Goal: Task Accomplishment & Management: Use online tool/utility

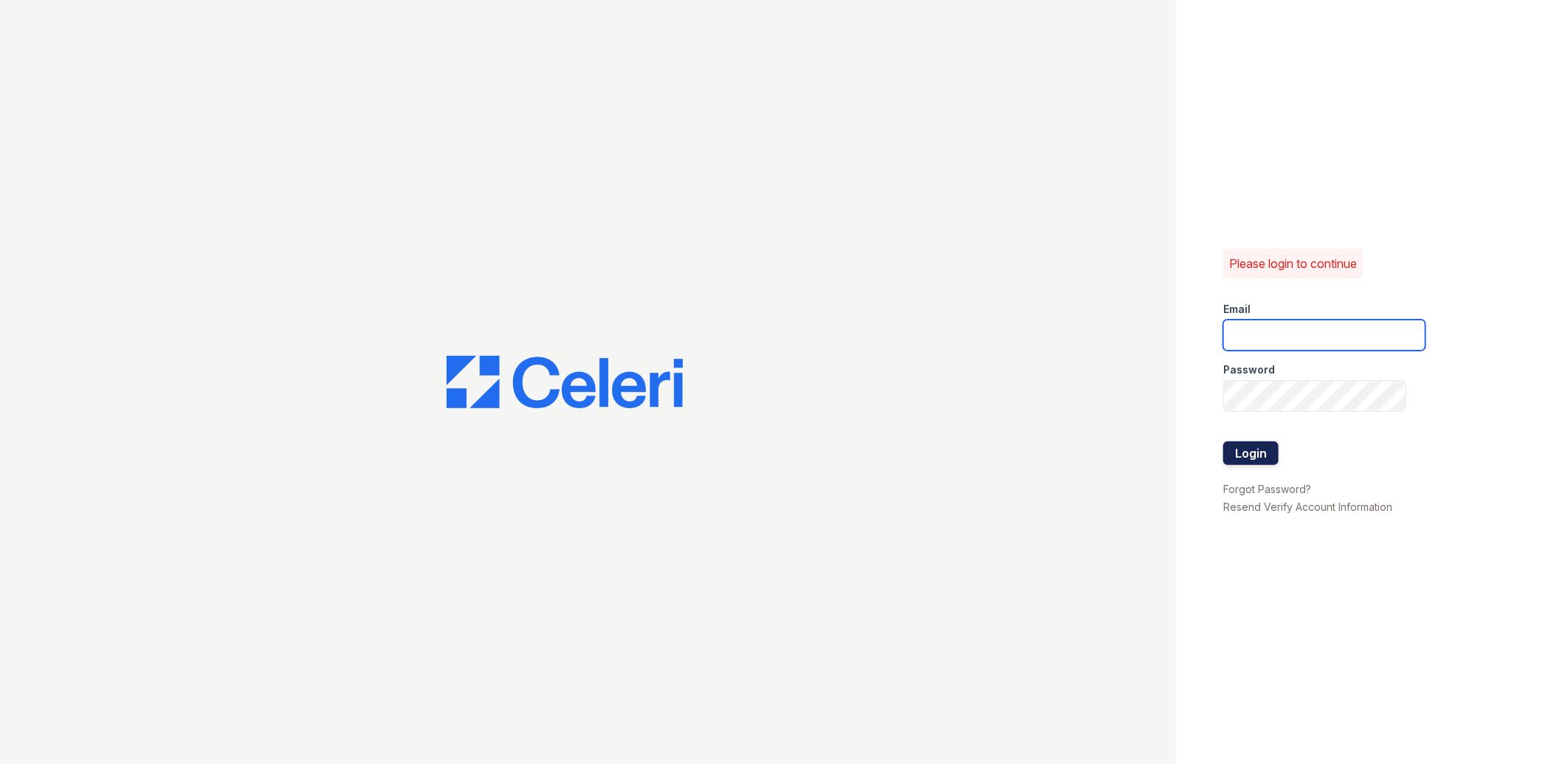
type input "[EMAIL_ADDRESS][DOMAIN_NAME]"
click at [1246, 461] on button "Login" at bounding box center [1251, 453] width 56 height 23
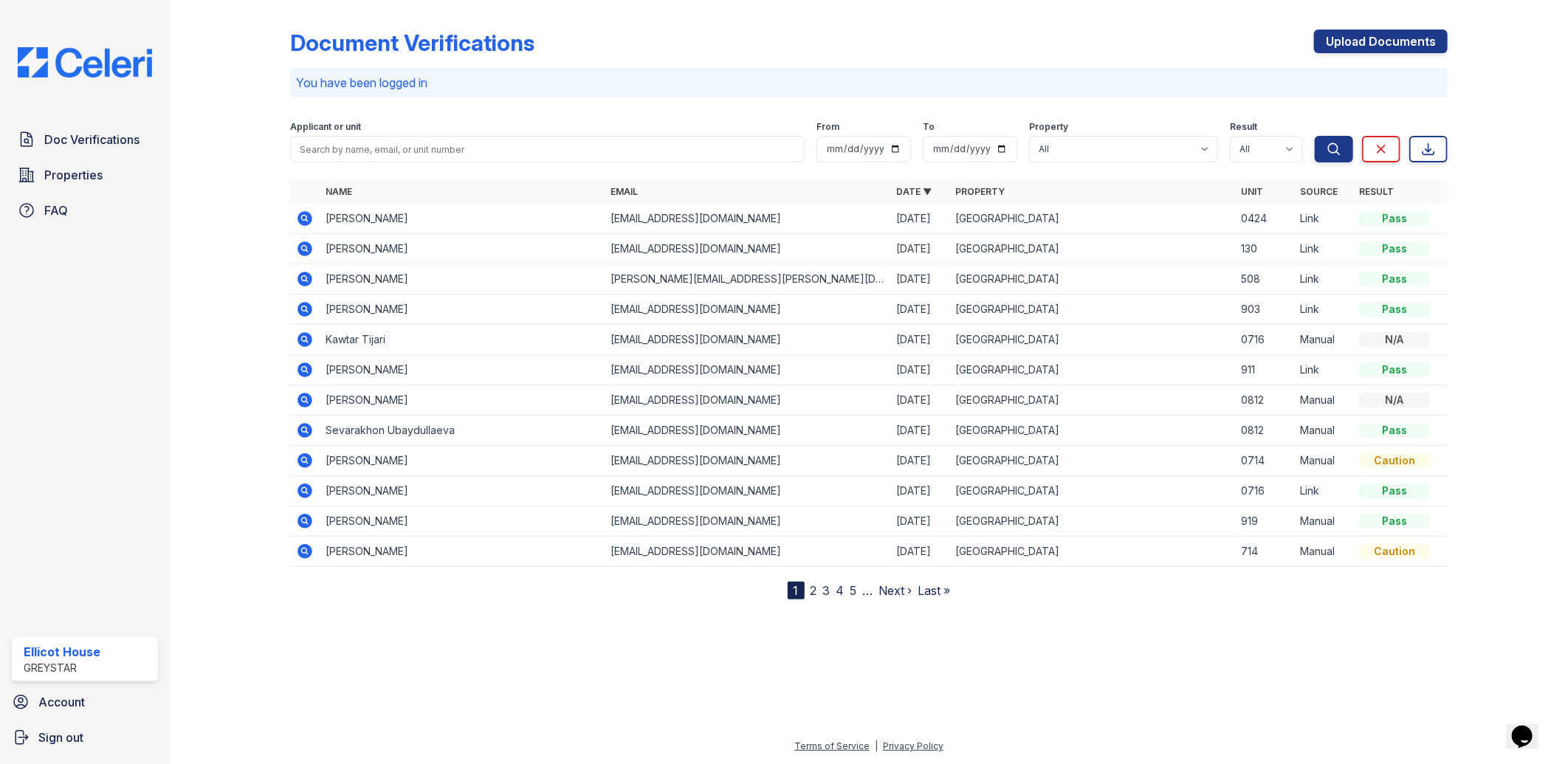
click at [302, 211] on icon at bounding box center [304, 218] width 15 height 15
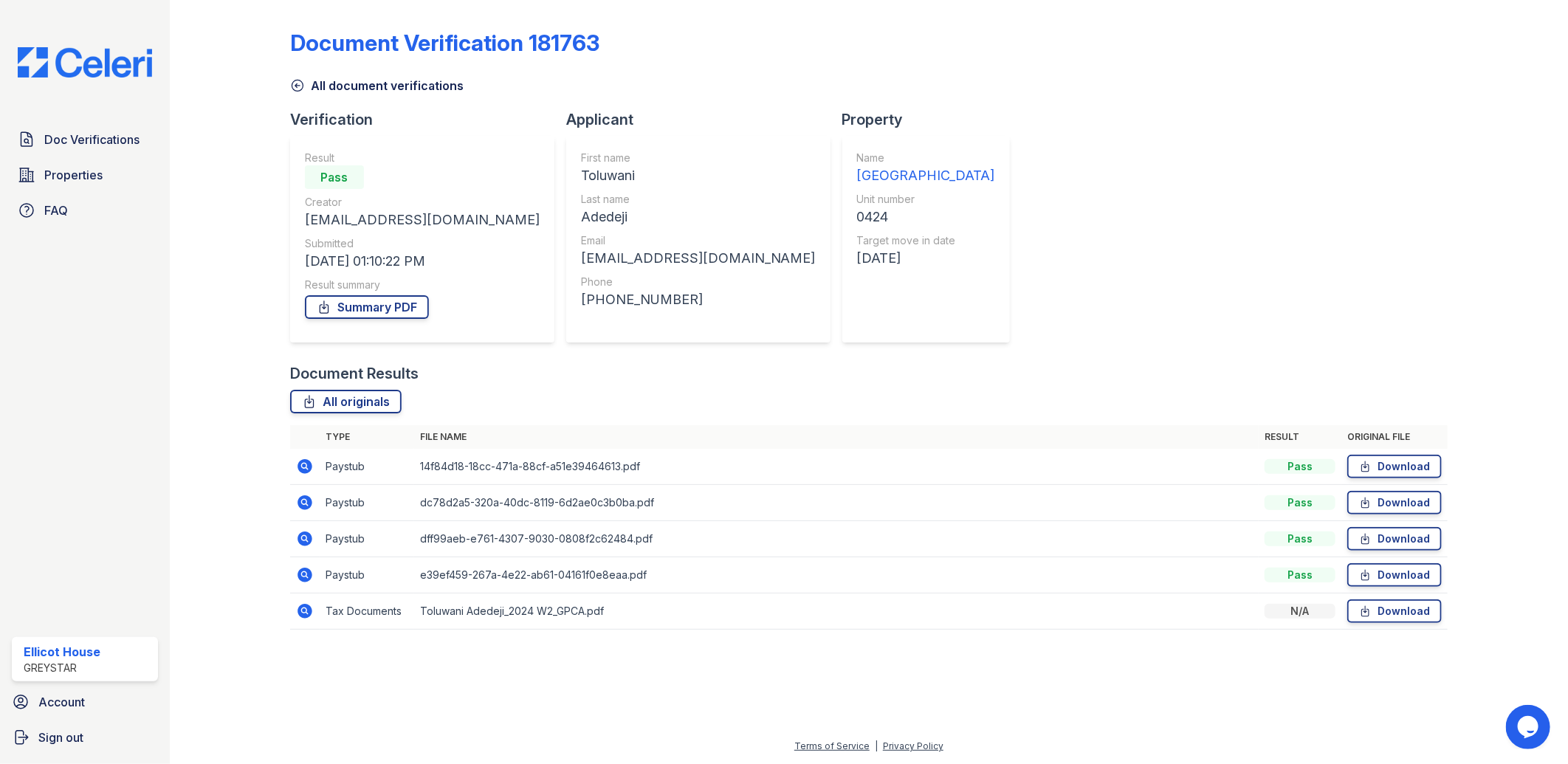
click at [304, 471] on icon at bounding box center [304, 466] width 15 height 15
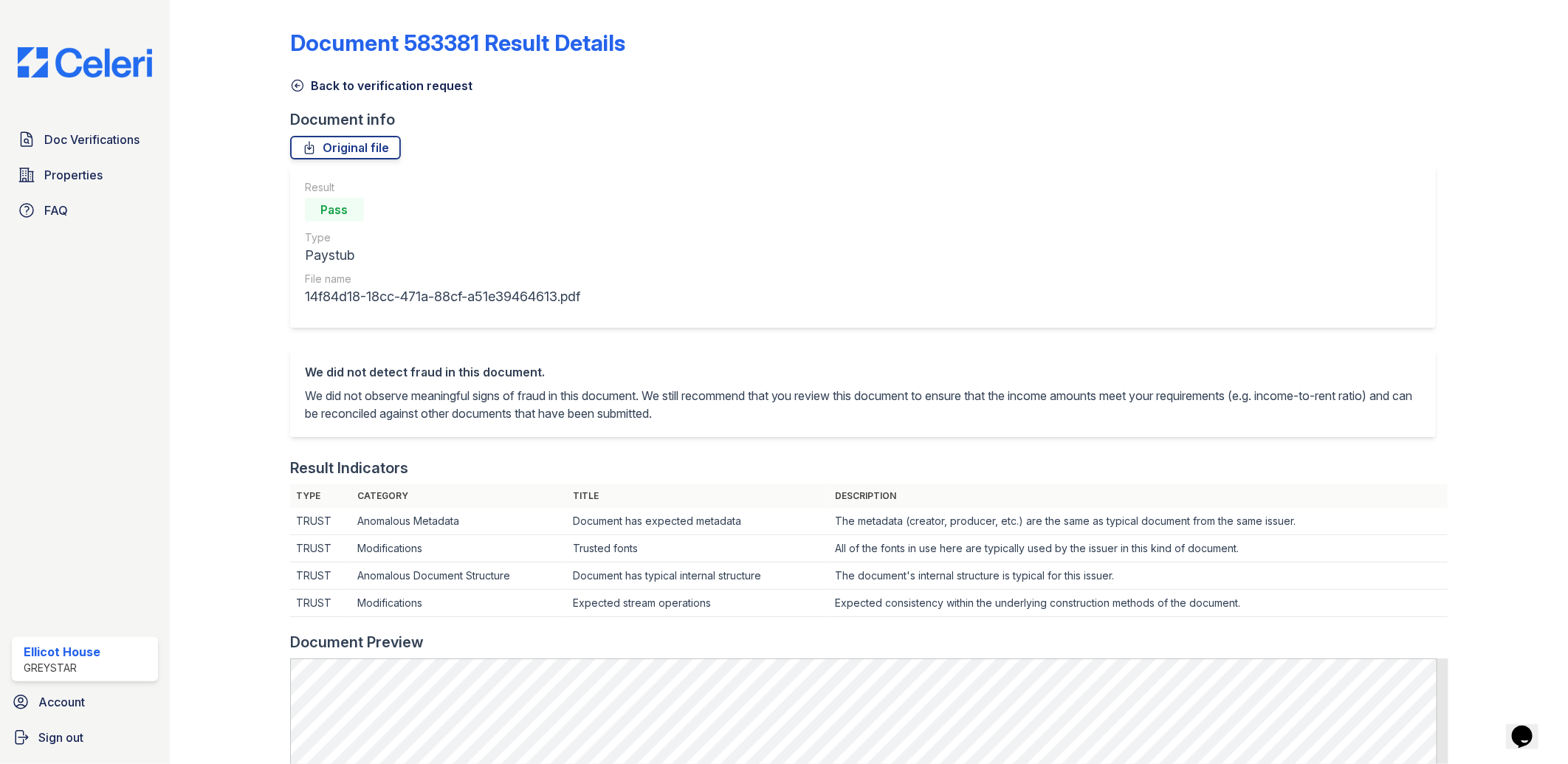
click at [301, 82] on icon at bounding box center [297, 85] width 15 height 15
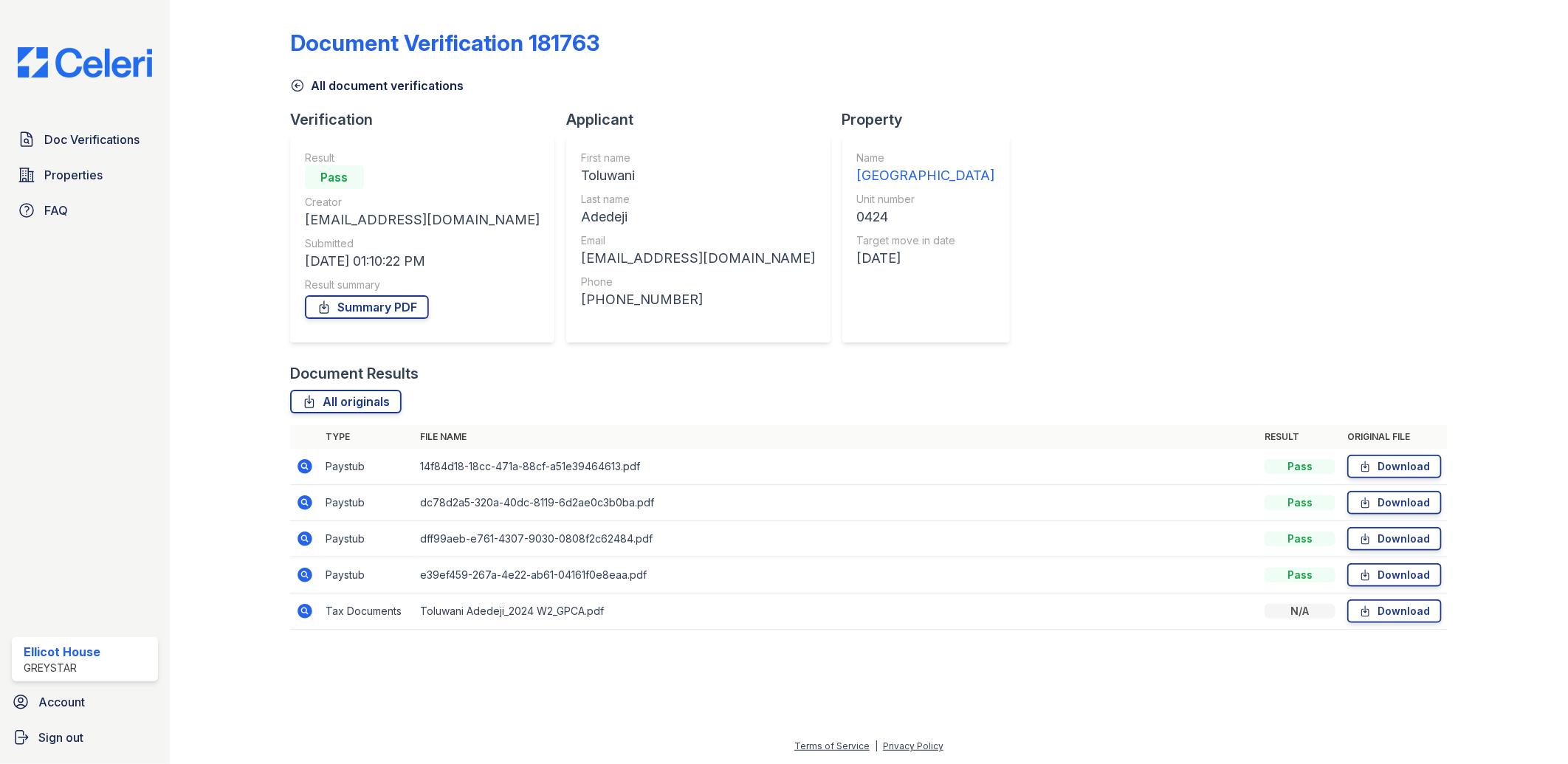
click at [299, 576] on icon at bounding box center [304, 574] width 15 height 15
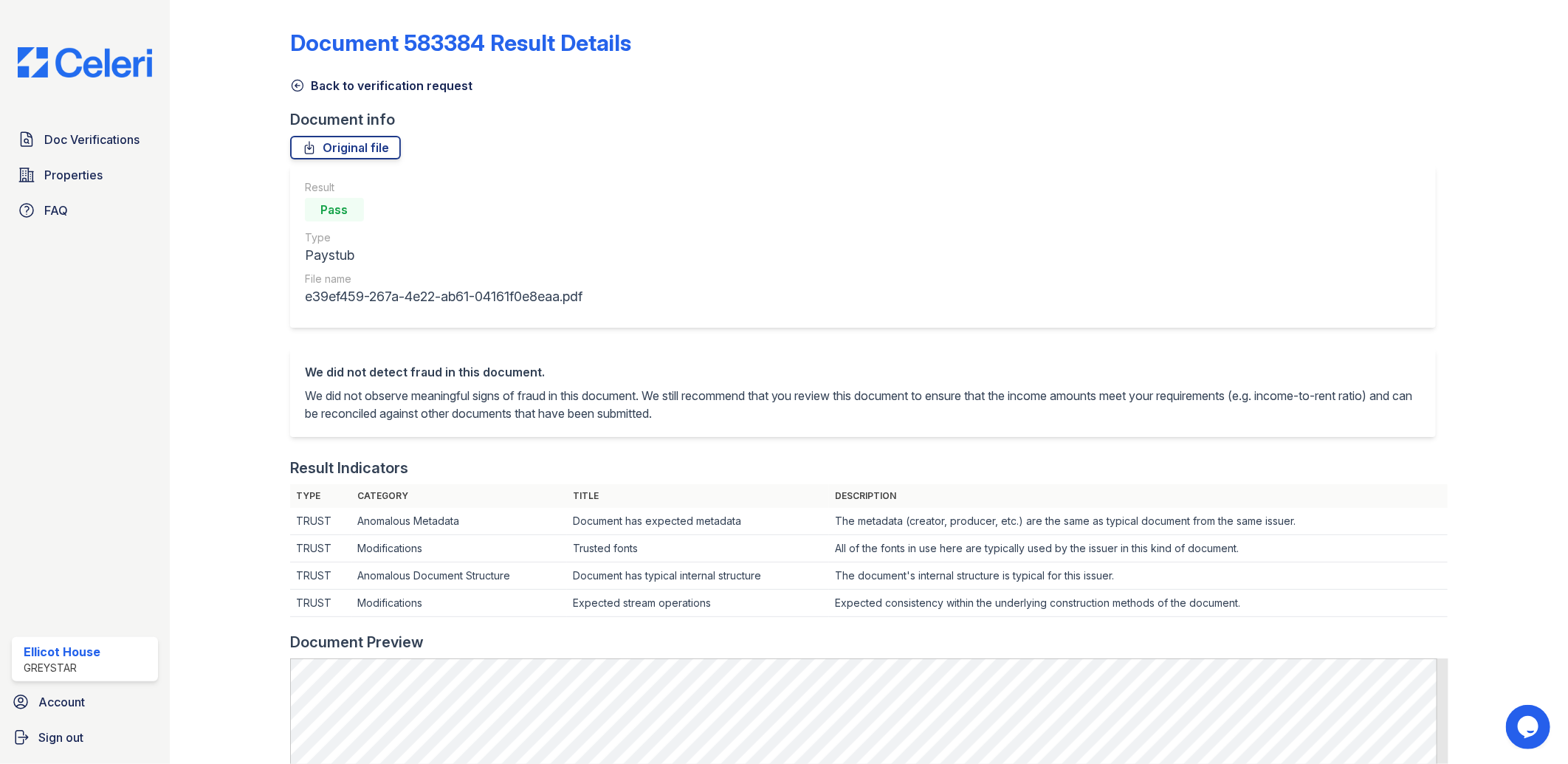
click at [296, 85] on icon at bounding box center [297, 85] width 11 height 11
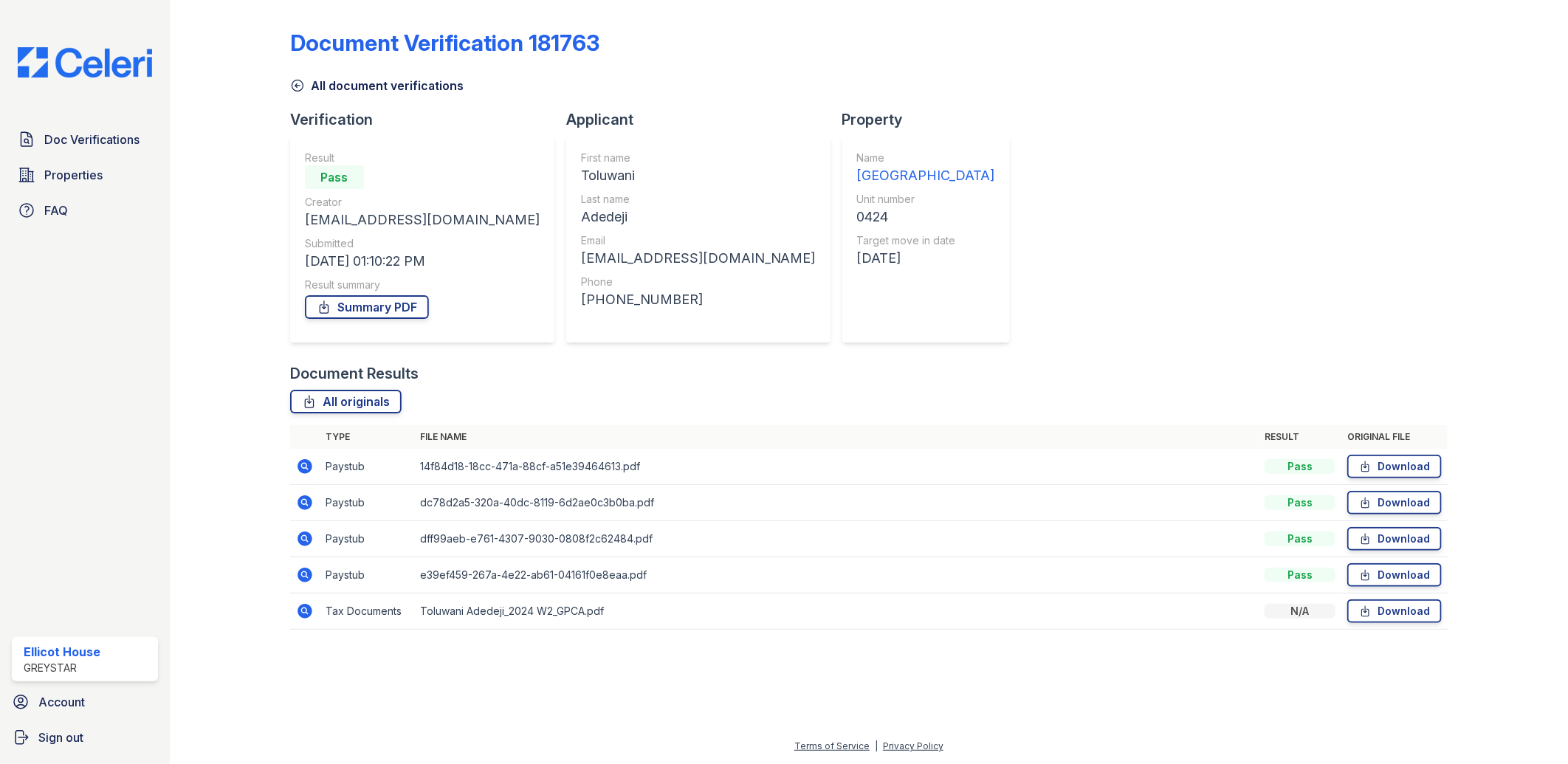
click at [308, 534] on icon at bounding box center [304, 538] width 15 height 15
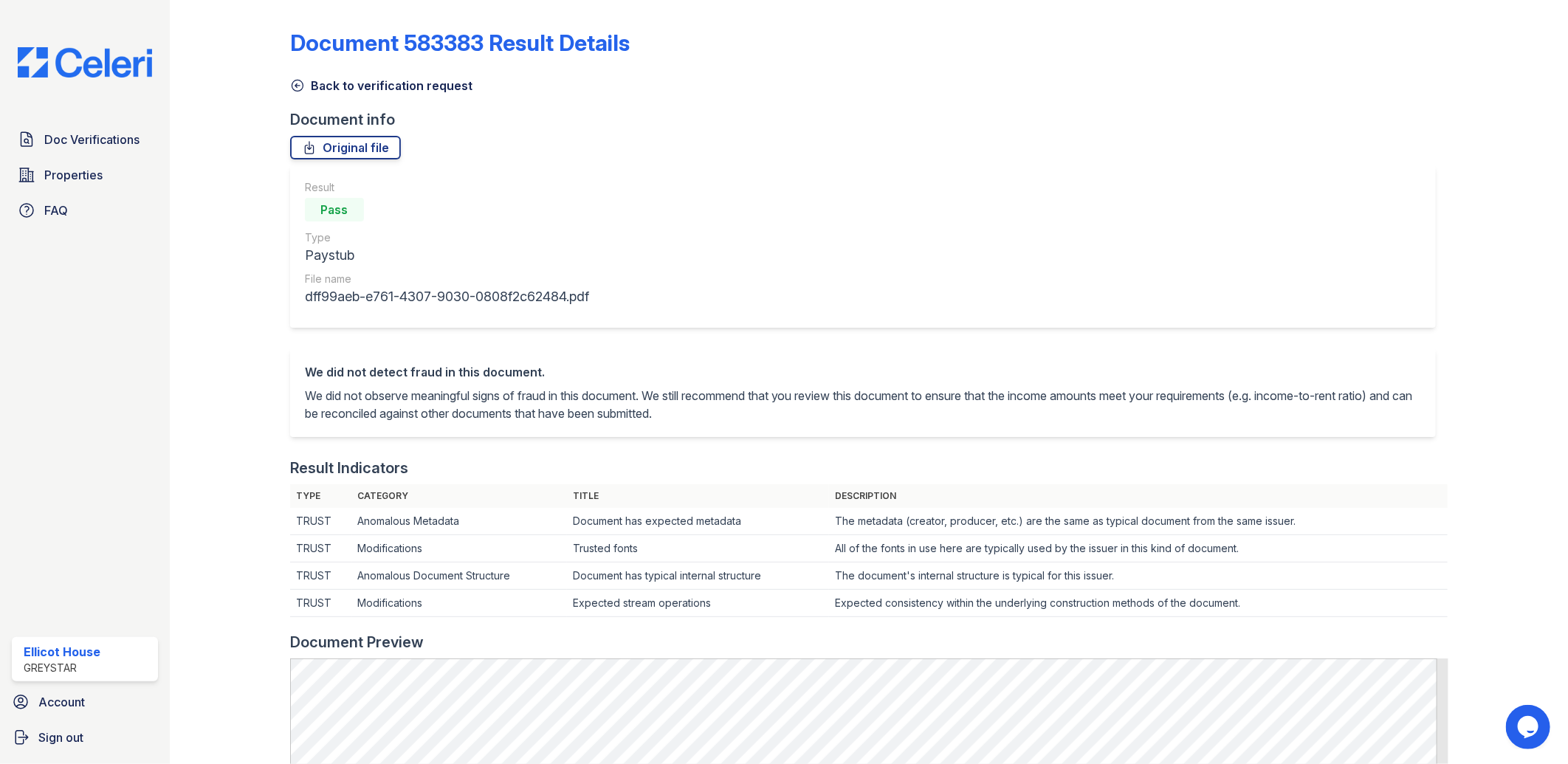
click at [293, 78] on div "Back to verification request" at bounding box center [869, 80] width 1159 height 26
click at [293, 82] on icon at bounding box center [297, 85] width 15 height 15
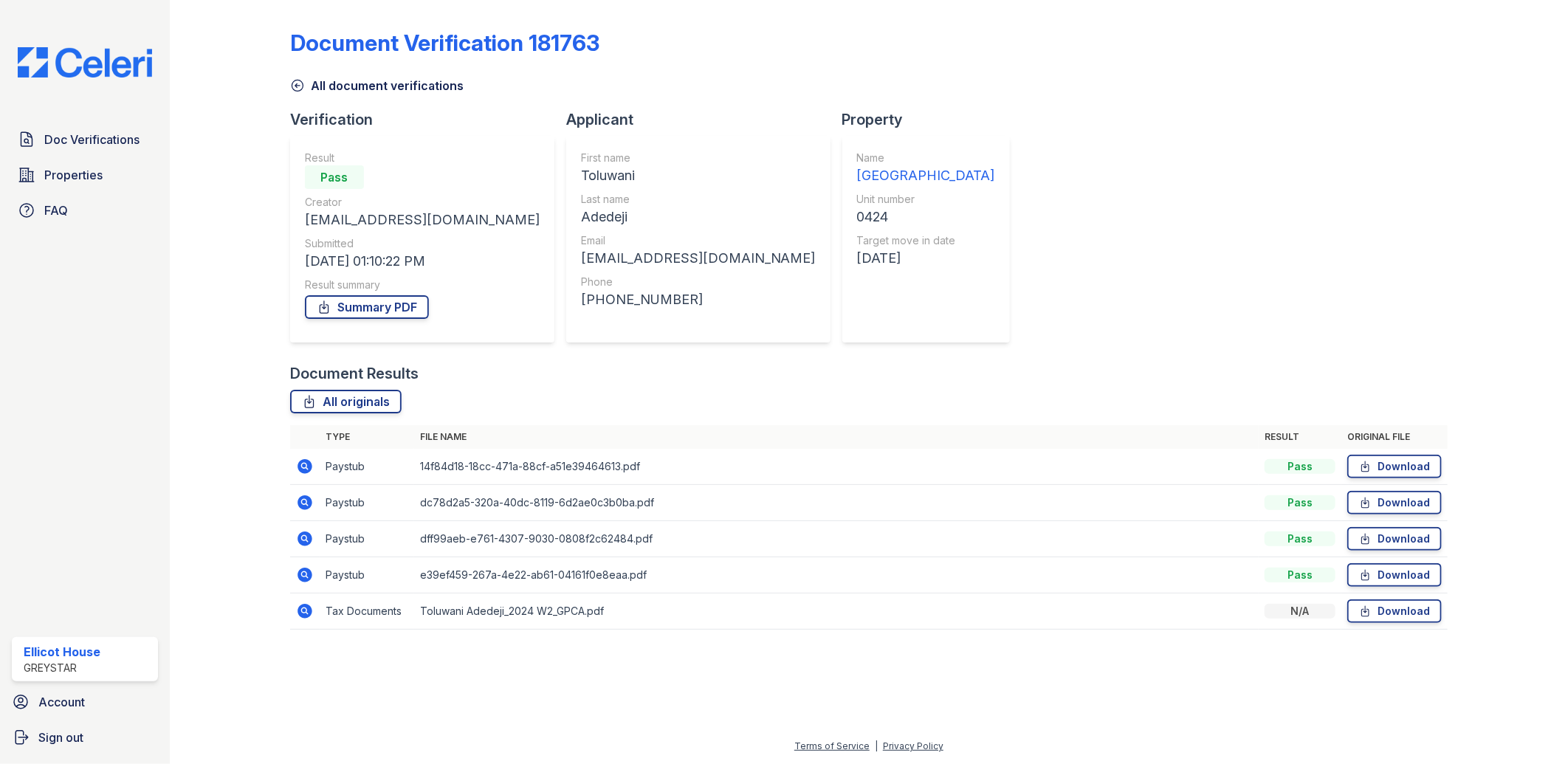
click at [311, 503] on icon at bounding box center [304, 502] width 15 height 15
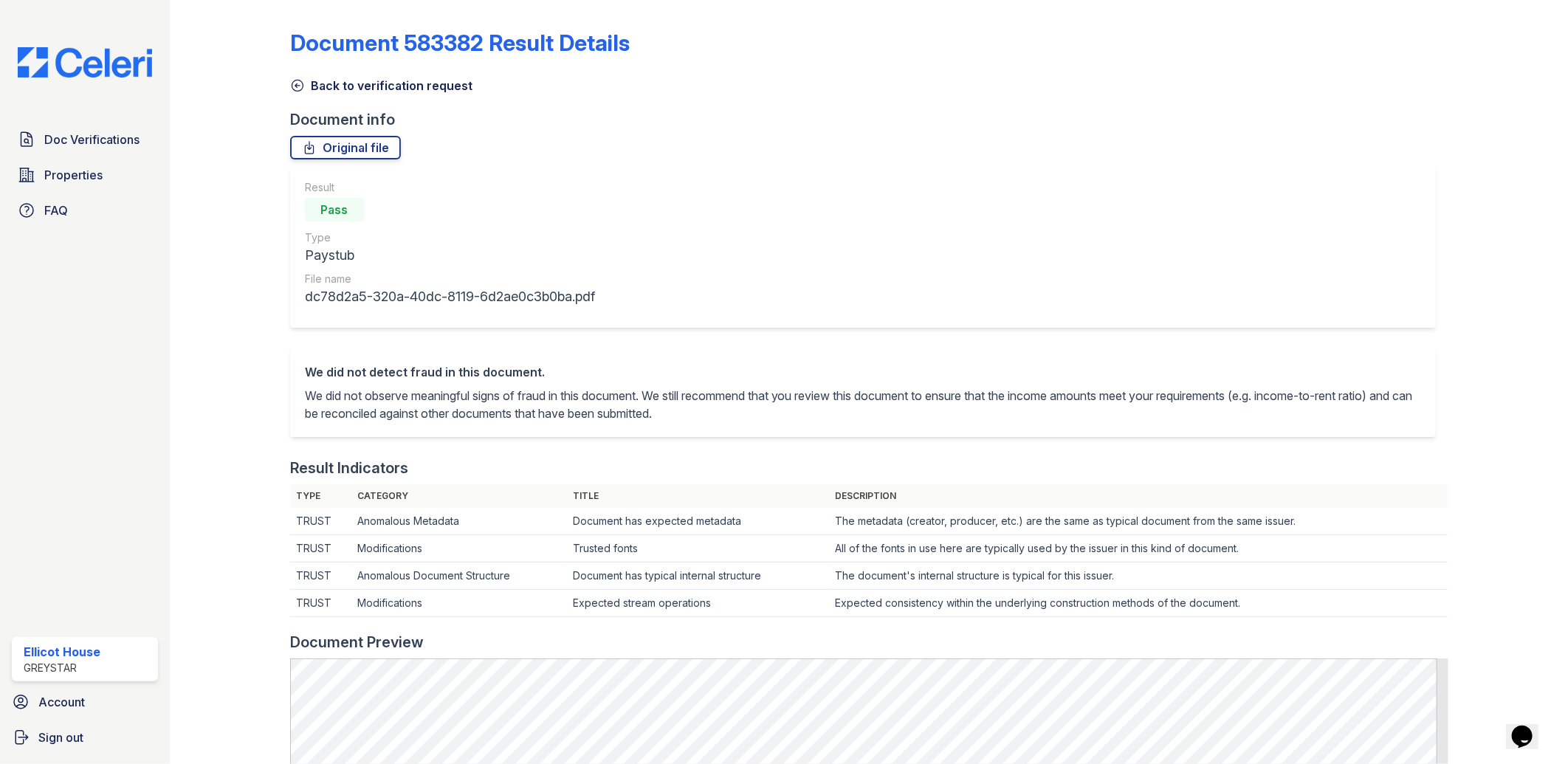
click at [296, 83] on icon at bounding box center [297, 85] width 15 height 15
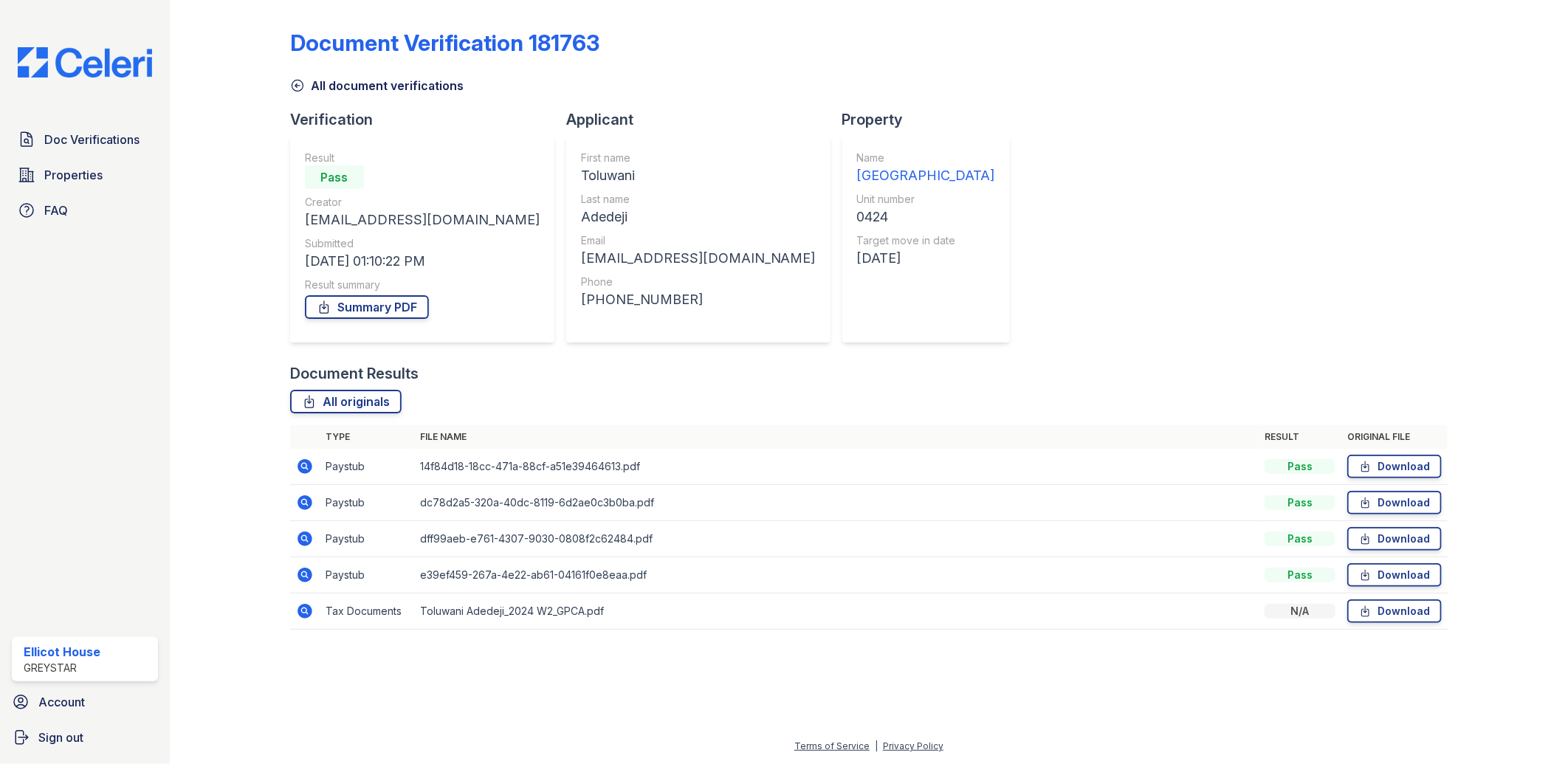
click at [305, 500] on icon at bounding box center [304, 502] width 4 height 4
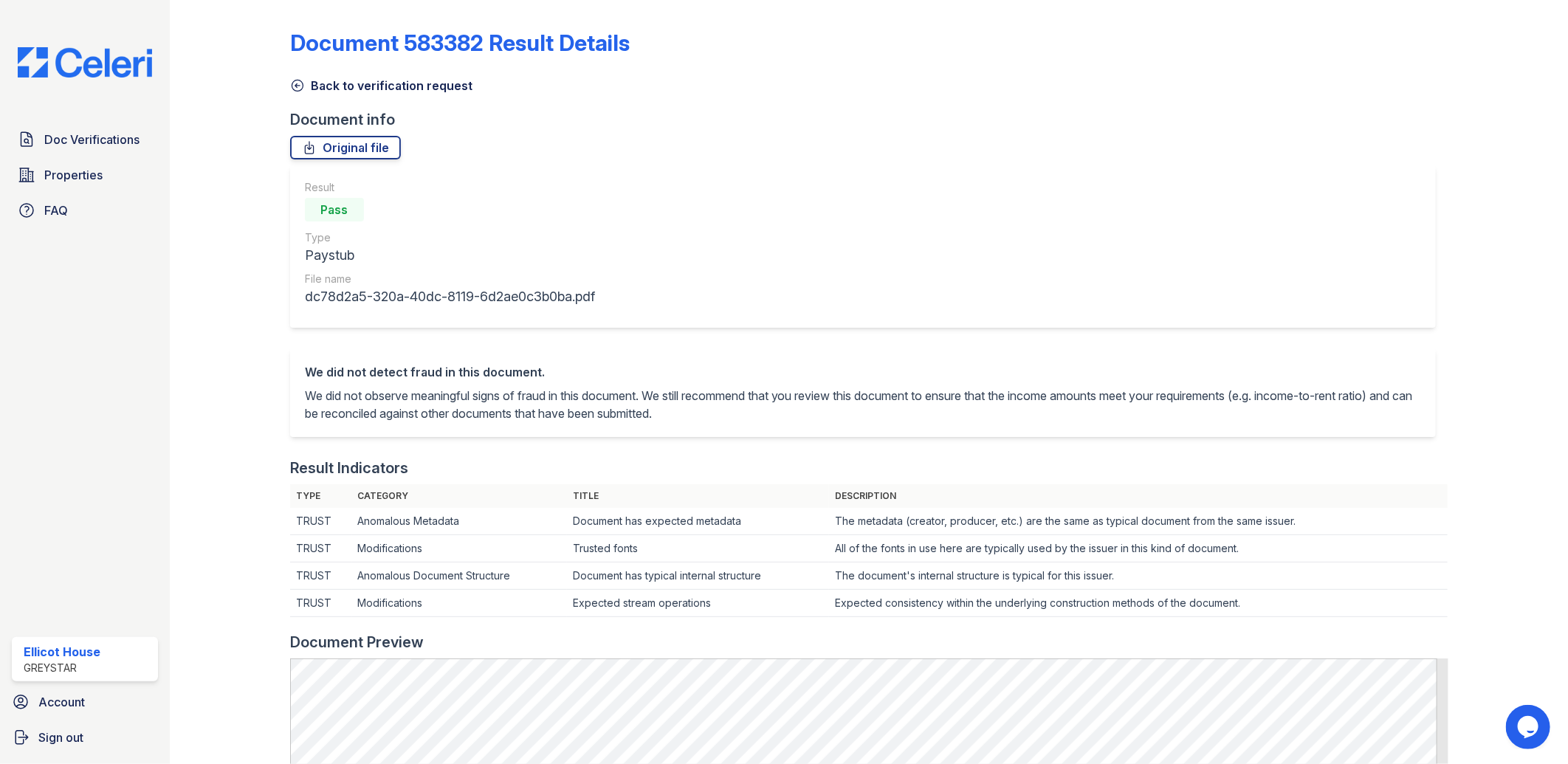
click at [298, 86] on icon at bounding box center [297, 85] width 15 height 15
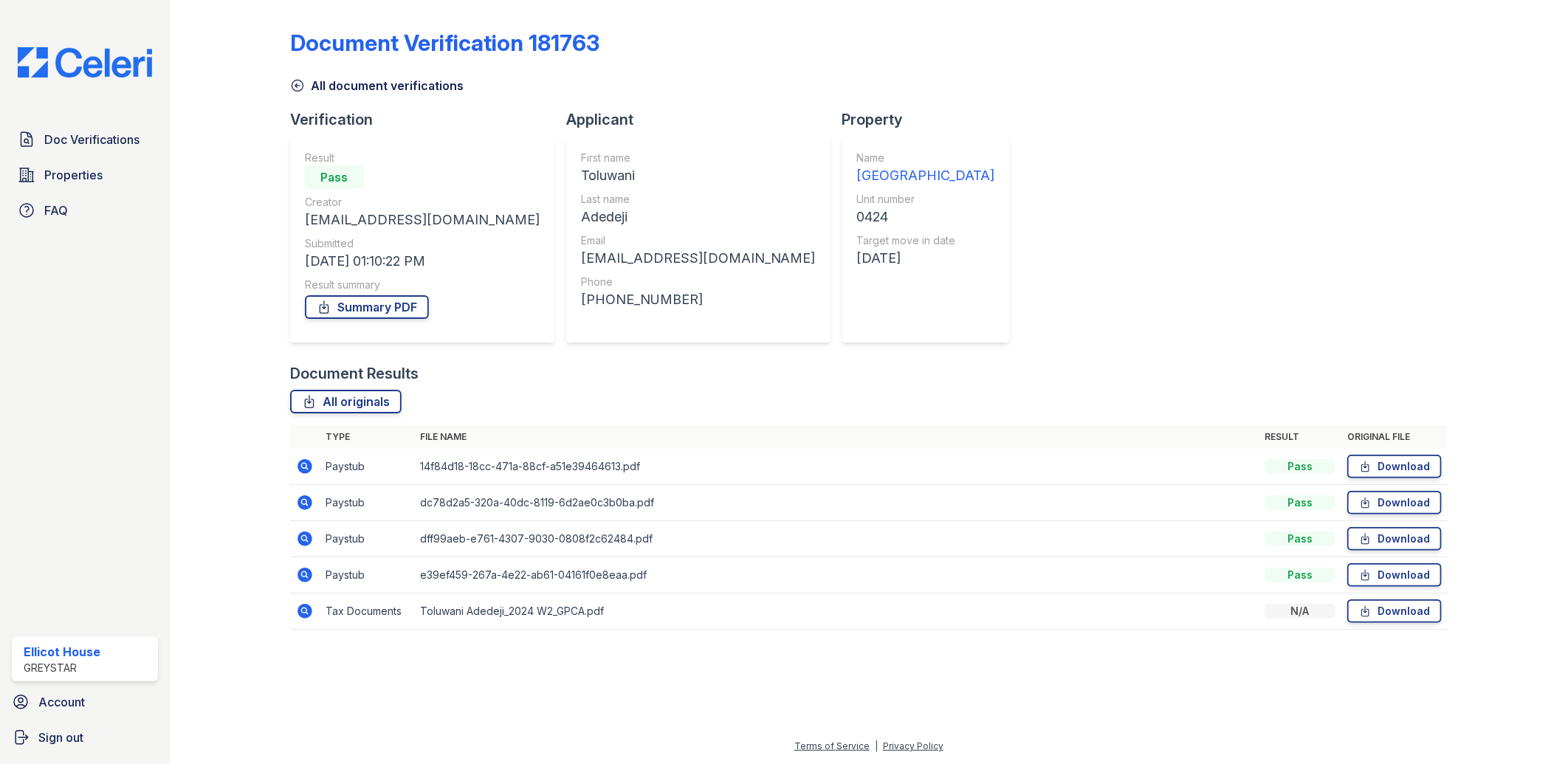
click at [308, 467] on icon at bounding box center [304, 466] width 15 height 15
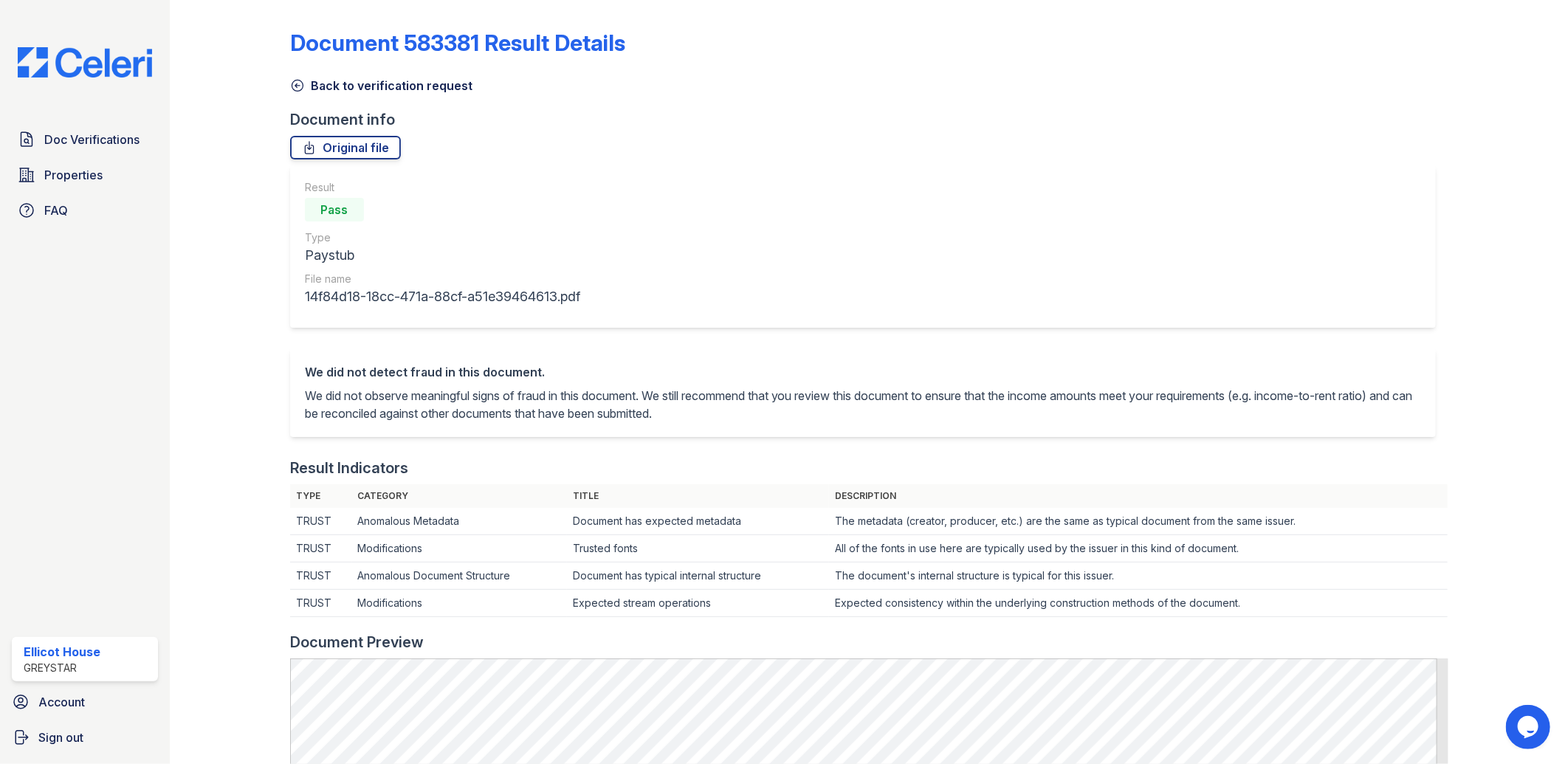
click at [301, 89] on icon at bounding box center [297, 85] width 15 height 15
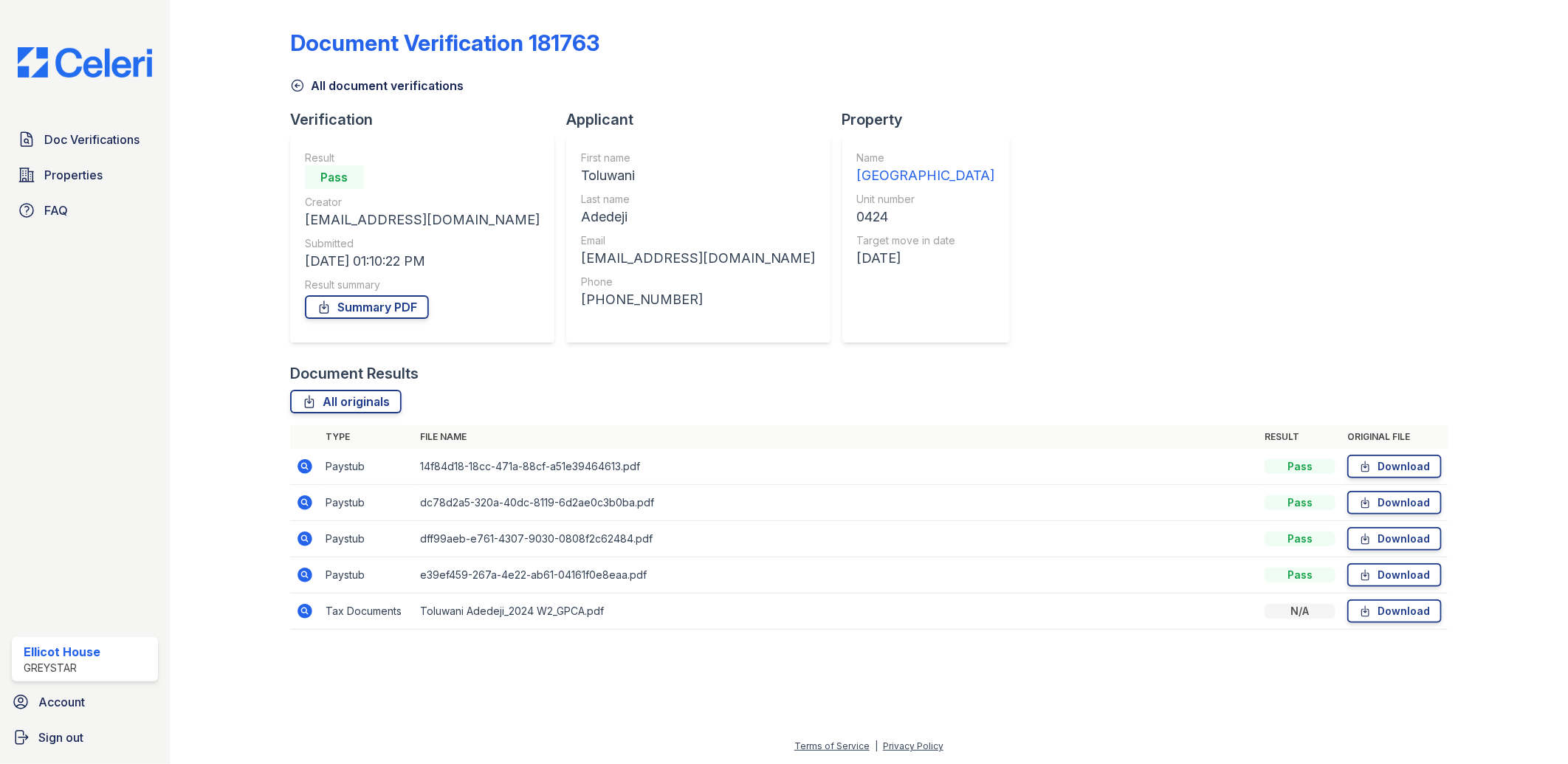
click at [300, 614] on icon at bounding box center [304, 610] width 15 height 15
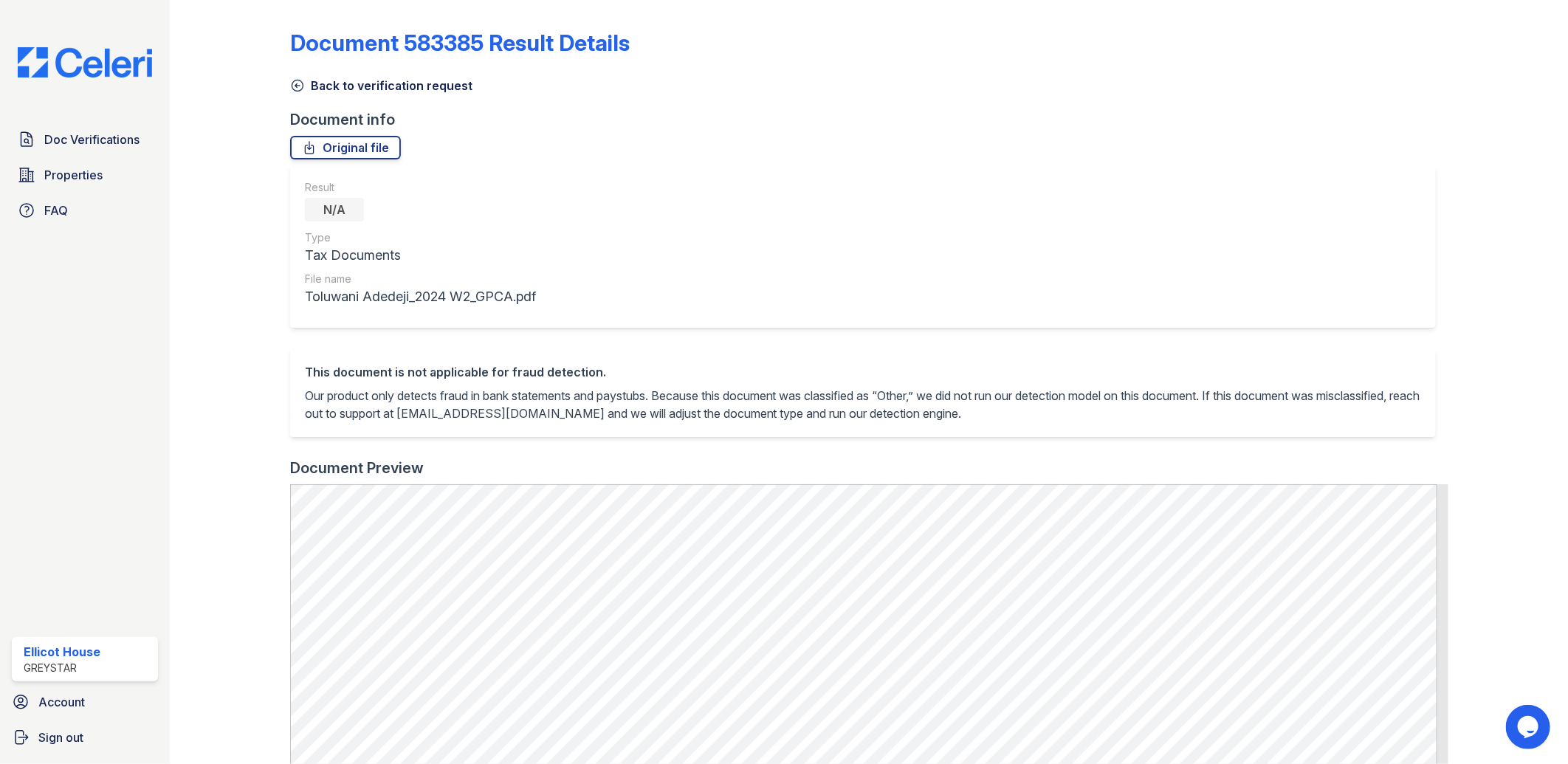
click at [299, 82] on icon at bounding box center [297, 85] width 15 height 15
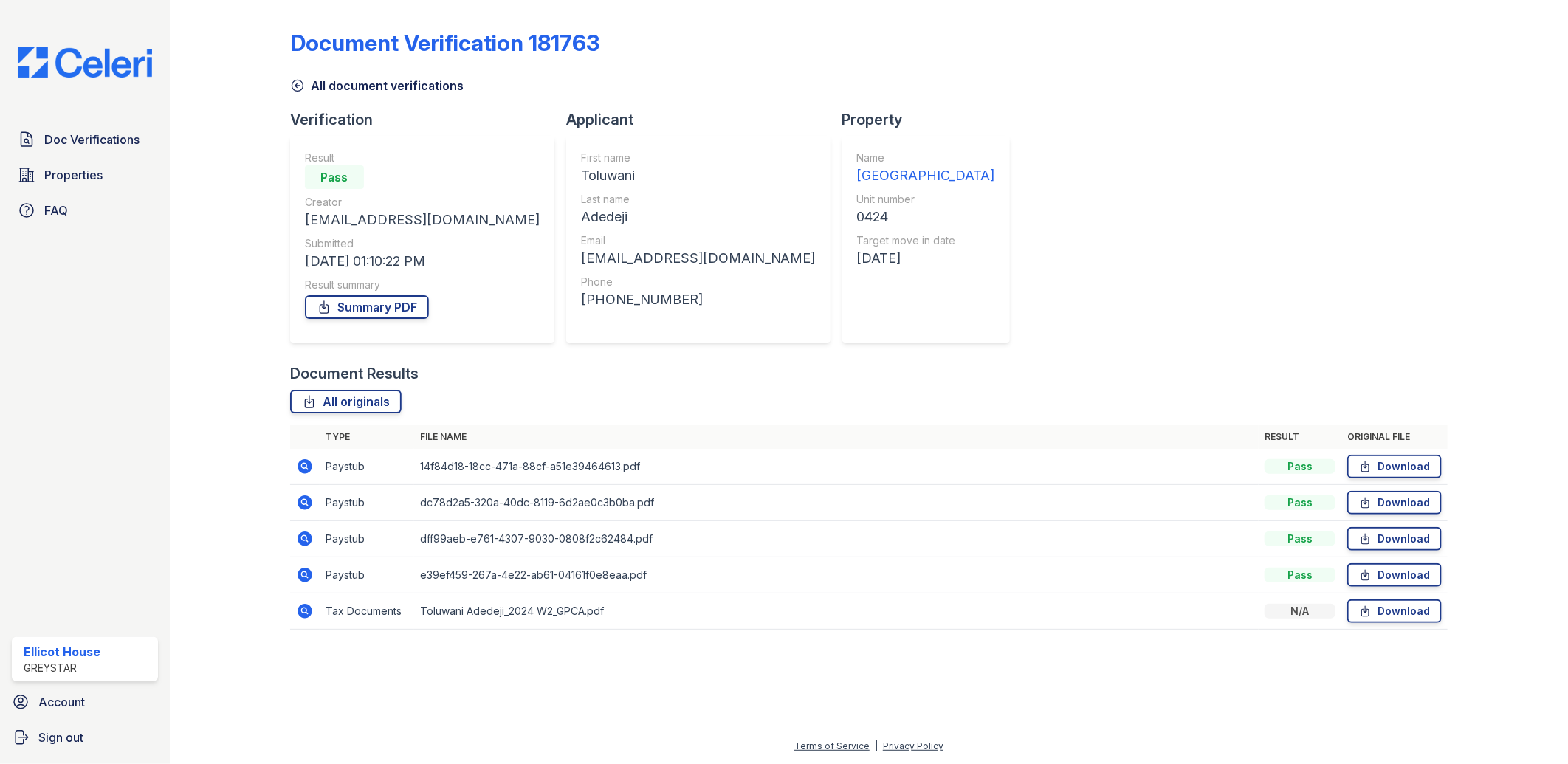
click at [308, 461] on icon at bounding box center [304, 466] width 15 height 15
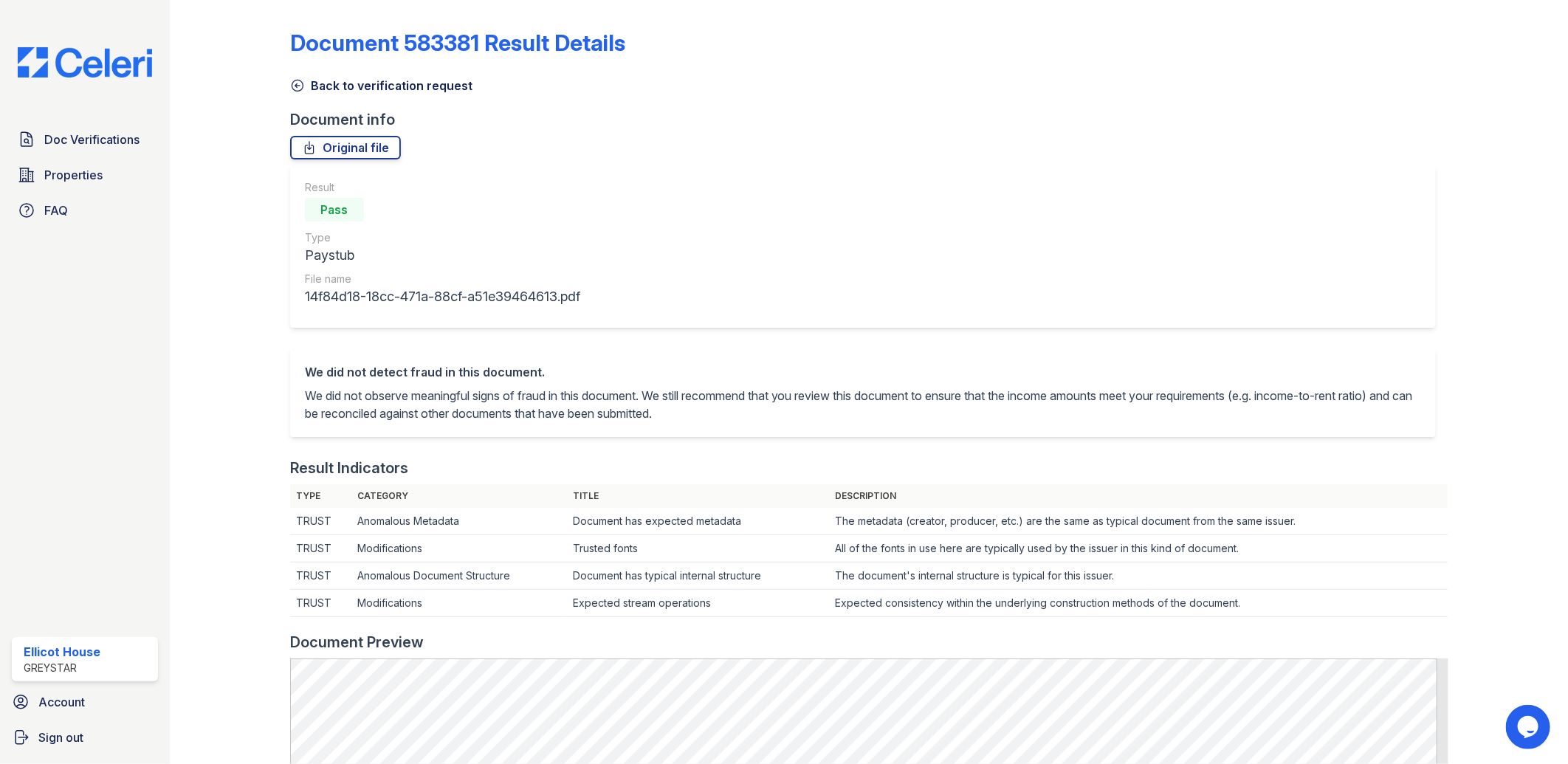
click at [311, 70] on div "Back to verification request" at bounding box center [869, 80] width 1159 height 26
click at [296, 86] on icon at bounding box center [297, 85] width 11 height 11
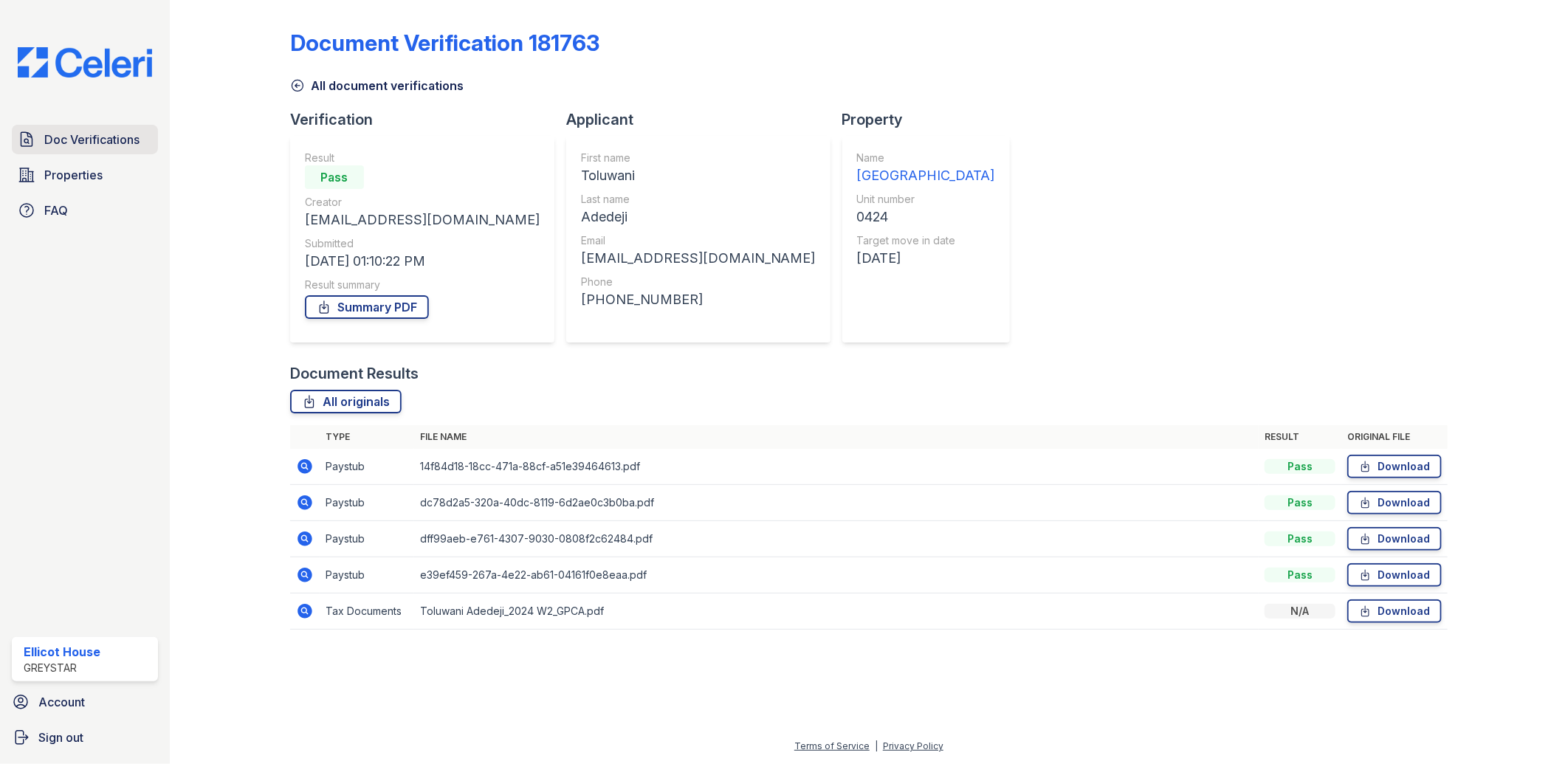
click at [55, 139] on span "Doc Verifications" at bounding box center [91, 140] width 95 height 18
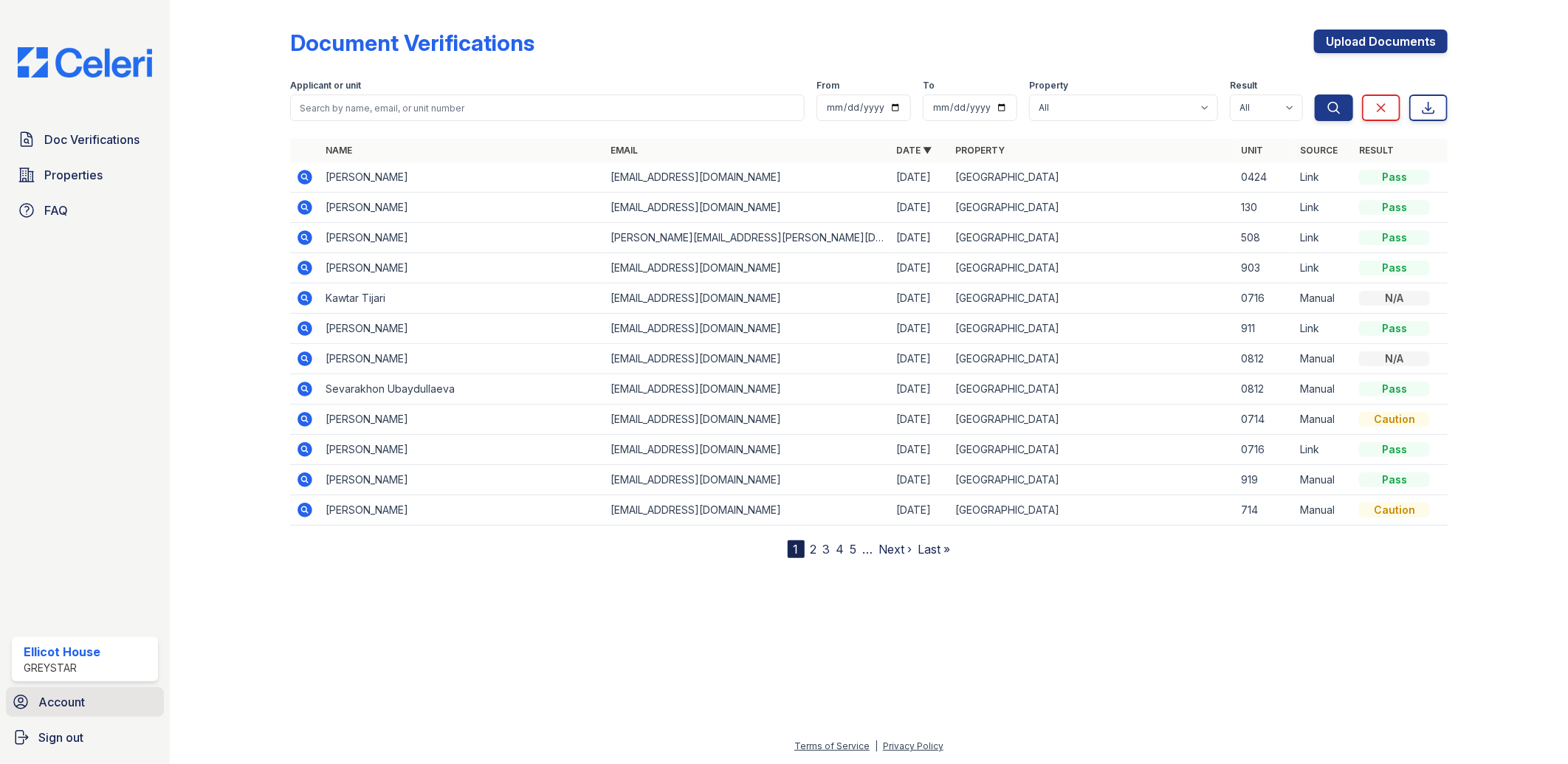
click at [56, 711] on link "Account" at bounding box center [84, 701] width 158 height 29
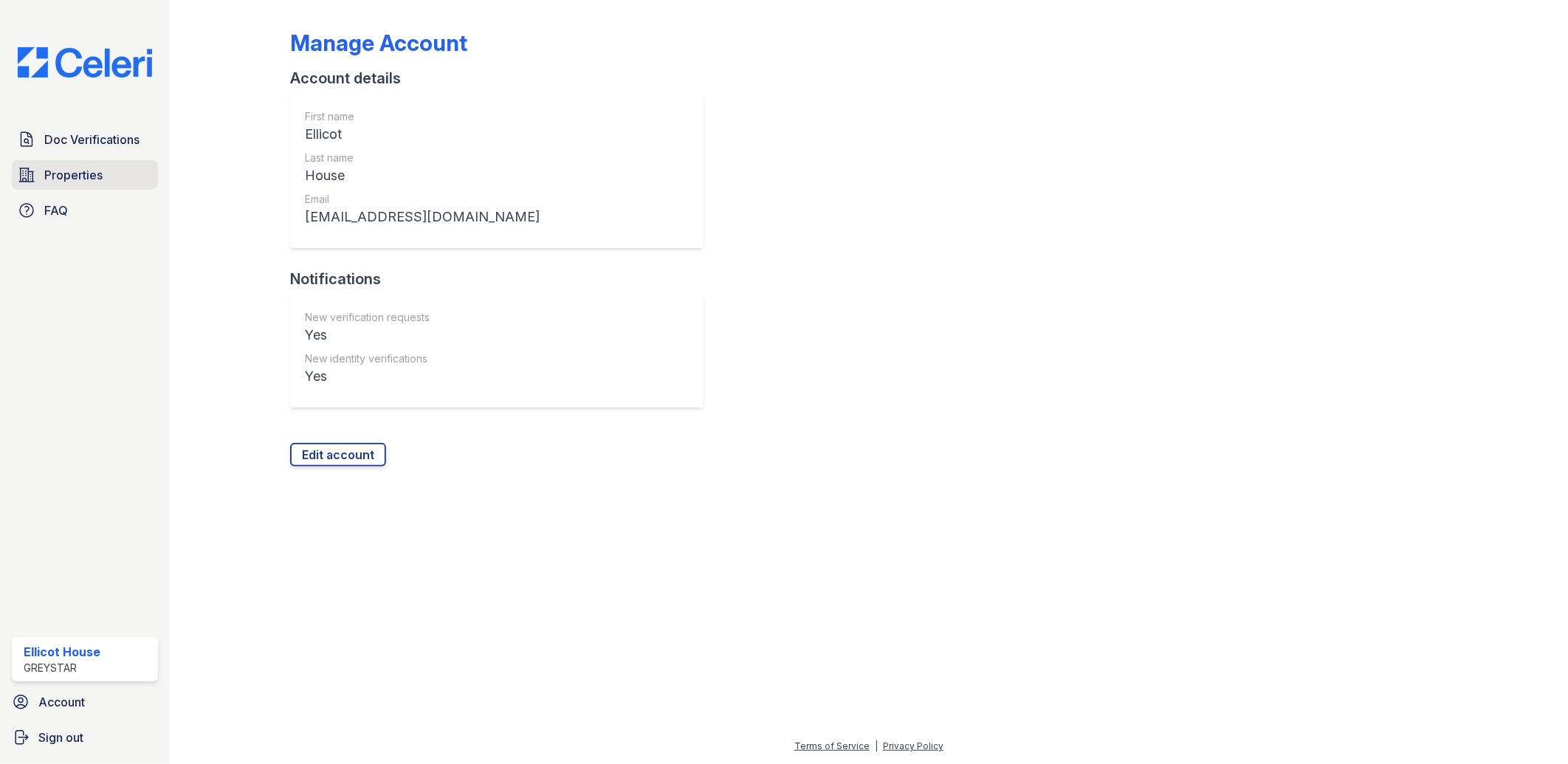
click at [65, 182] on span "Properties" at bounding box center [73, 175] width 59 height 18
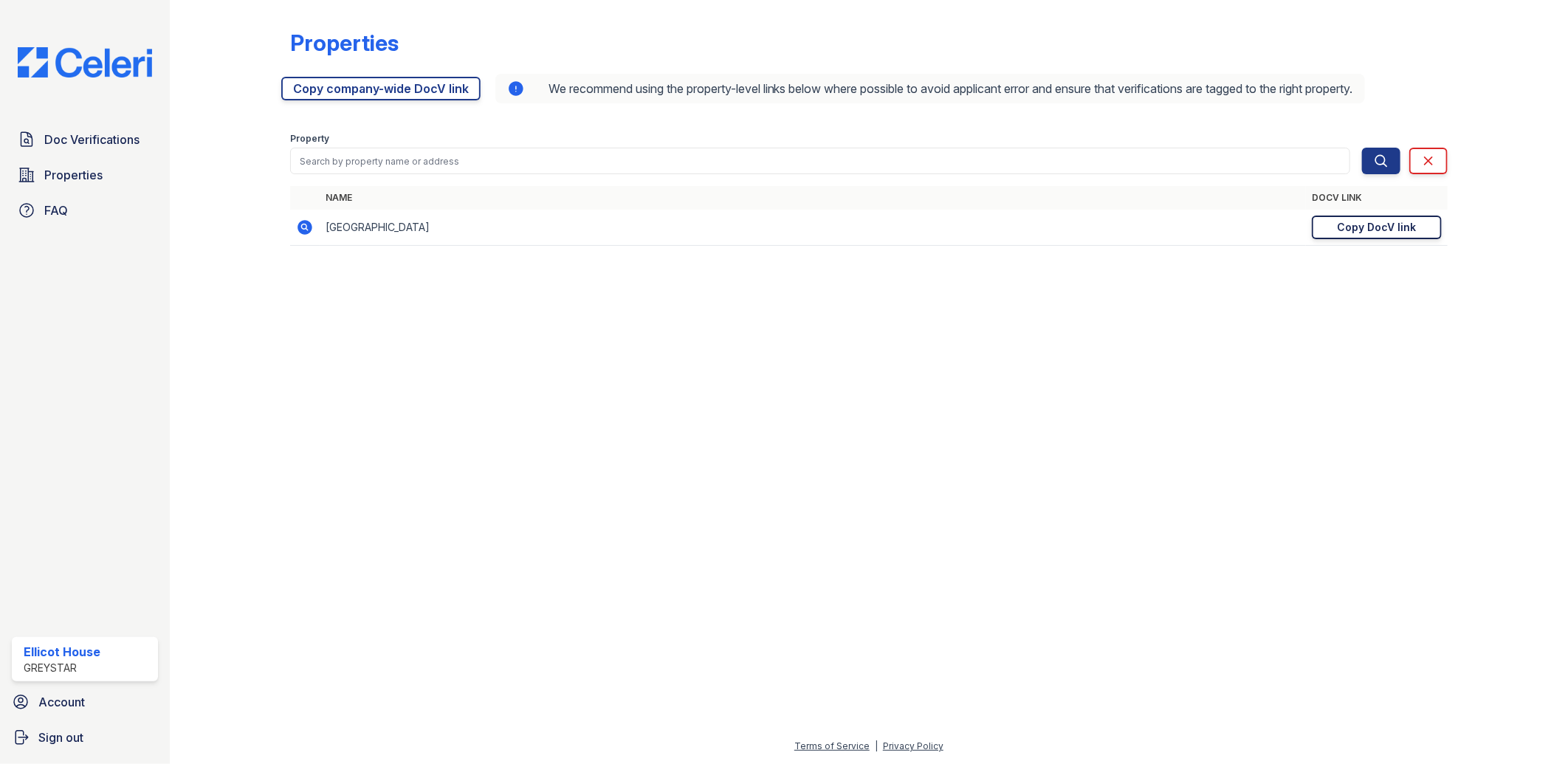
click at [1398, 229] on div "Copy DocV link" at bounding box center [1377, 227] width 79 height 15
click at [1401, 227] on div "Copy DocV link" at bounding box center [1377, 227] width 79 height 15
